Goal: Check status: Check status

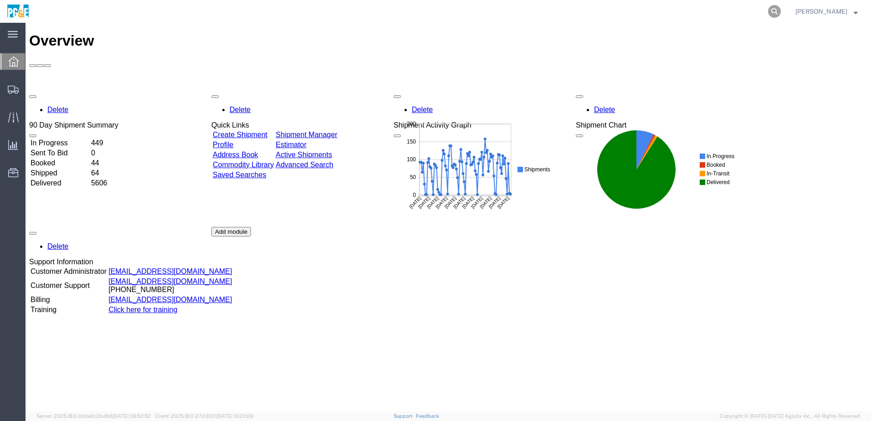
click at [781, 12] on icon at bounding box center [774, 11] width 13 height 13
click at [637, 14] on input "search" at bounding box center [629, 11] width 277 height 22
paste input "56567623"
type input "56567623"
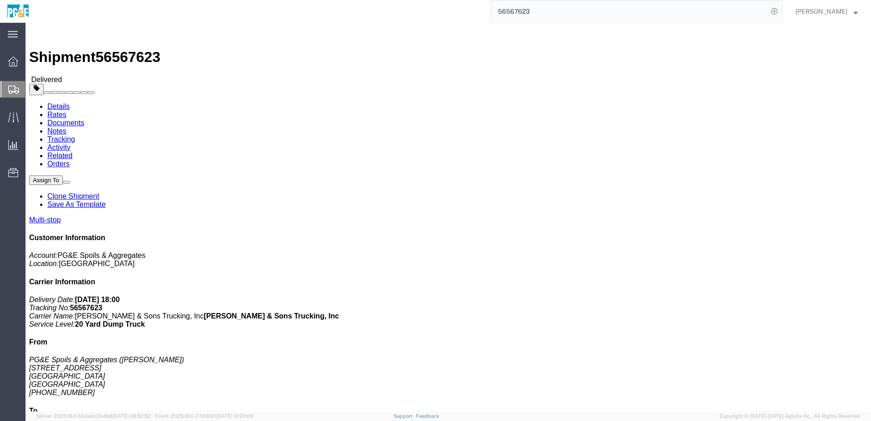
click div "Leg 1 - Truckload Vehicle 1: 20 Yard Dump Truck Number of trucks: 1"
click div "Shipment Detail Multi-stop Ship From PG&E Spoils & Aggregates ([PERSON_NAME]) […"
click link "Documents"
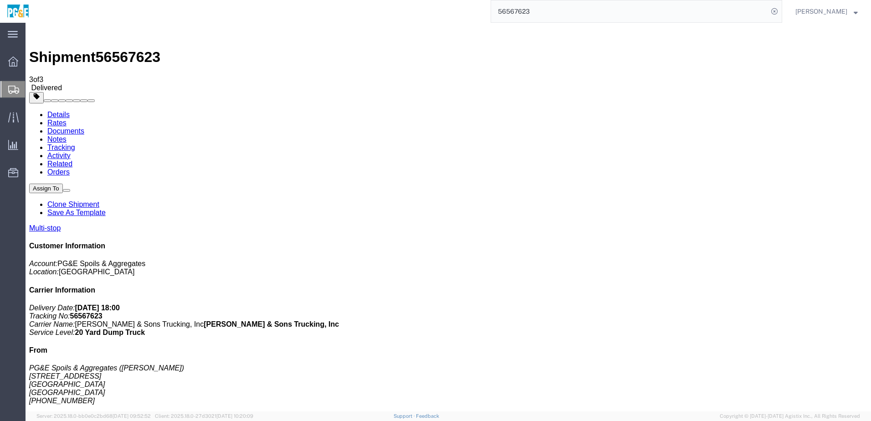
checkbox input "true"
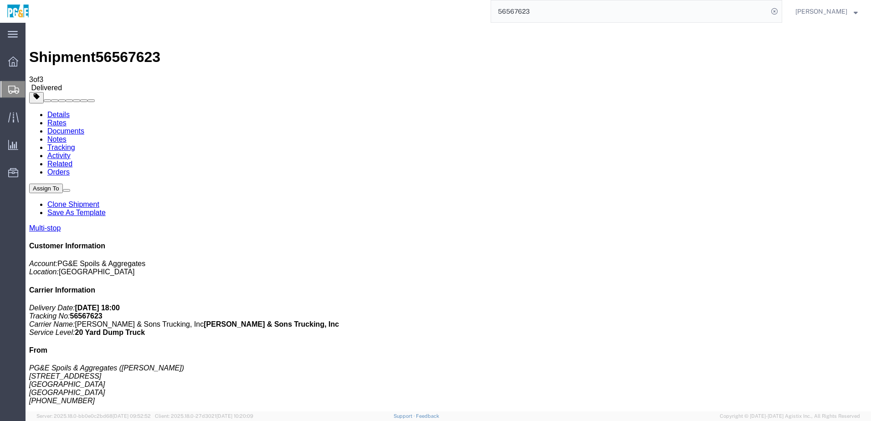
click at [75, 144] on link "Tracking" at bounding box center [61, 148] width 28 height 8
click at [67, 135] on link "Notes" at bounding box center [56, 139] width 19 height 8
click at [71, 152] on link "Activity" at bounding box center [58, 156] width 23 height 8
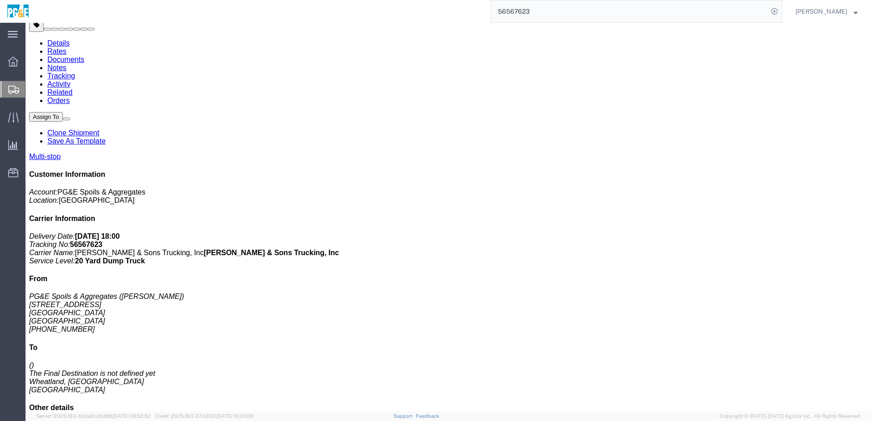
scroll to position [91, 0]
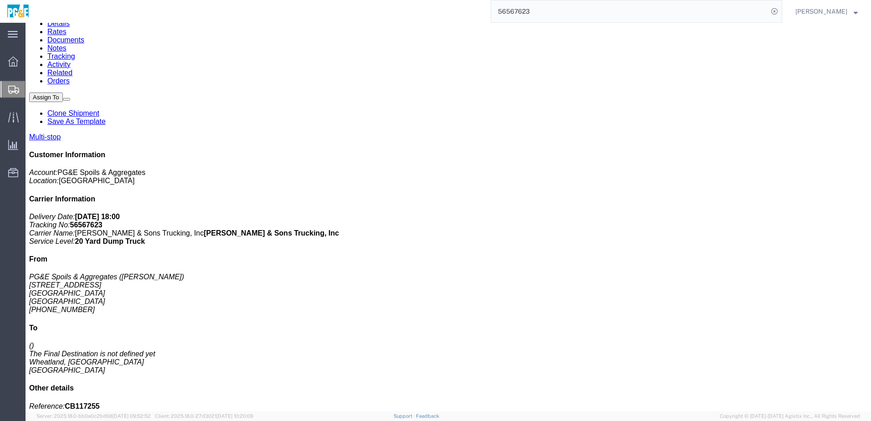
click at [53, 27] on link "Details" at bounding box center [58, 24] width 22 height 8
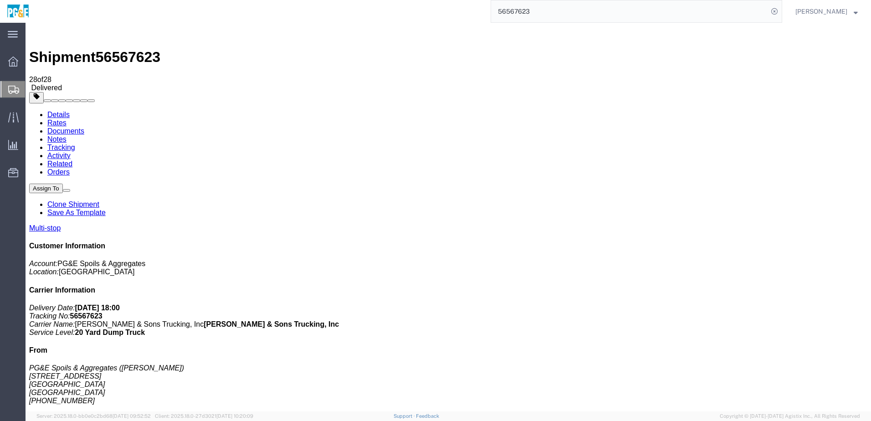
drag, startPoint x: 140, startPoint y: 236, endPoint x: 262, endPoint y: 237, distance: 121.7
click td "PG&E Spoils & Aggregates [STREET_ADDRESS]"
copy div "[STREET_ADDRESS]"
click div "[STREET_ADDRESS]"
drag, startPoint x: 144, startPoint y: 236, endPoint x: 151, endPoint y: 235, distance: 7.3
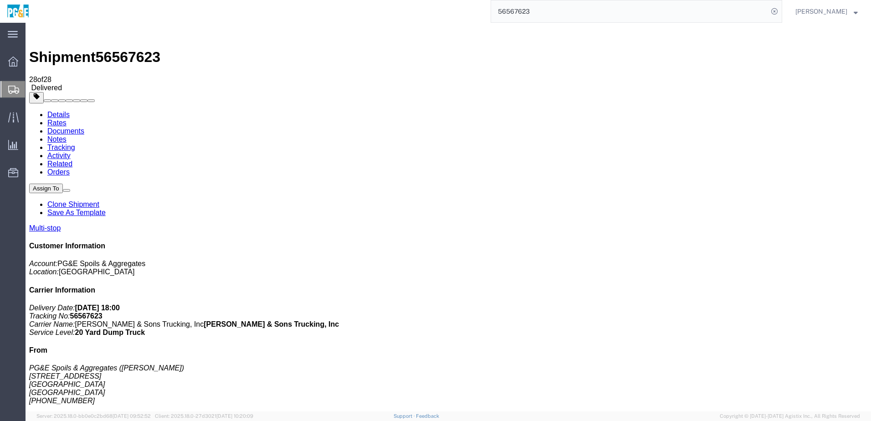
click div "[STREET_ADDRESS]"
drag, startPoint x: 148, startPoint y: 236, endPoint x: 265, endPoint y: 235, distance: 116.6
click div "[STREET_ADDRESS]"
copy div "[STREET_ADDRESS]"
drag, startPoint x: 143, startPoint y: 255, endPoint x: 270, endPoint y: 252, distance: 127.6
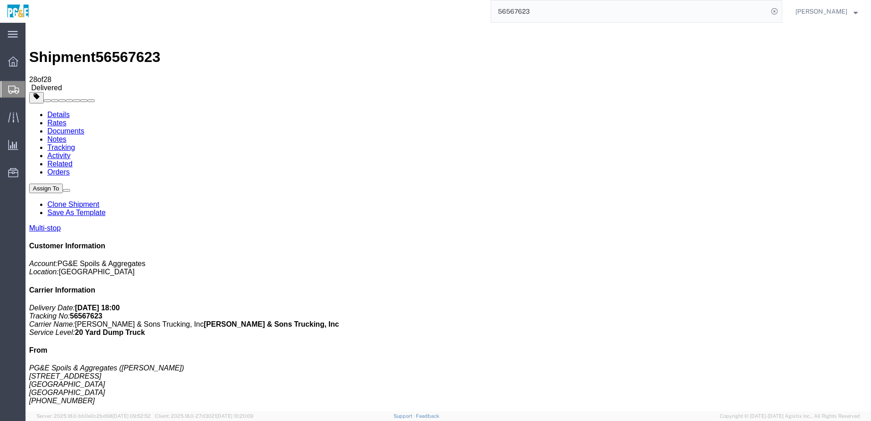
click div "[STREET_ADDRESS][PERSON_NAME]"
copy div "[STREET_ADDRESS][PERSON_NAME]"
